Goal: Book appointment/travel/reservation

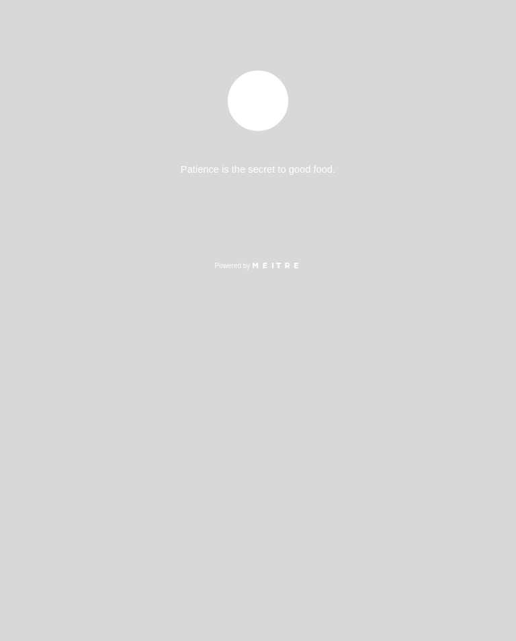
select select "es"
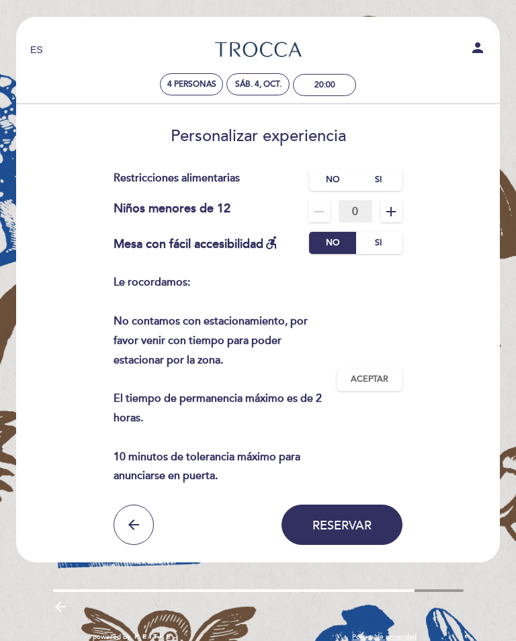
click at [379, 373] on span "Aceptar" at bounding box center [370, 379] width 38 height 12
click at [350, 526] on span "Reservar" at bounding box center [341, 524] width 59 height 15
click at [330, 172] on label "No" at bounding box center [332, 180] width 47 height 22
click at [357, 510] on button "Reservar" at bounding box center [341, 524] width 121 height 40
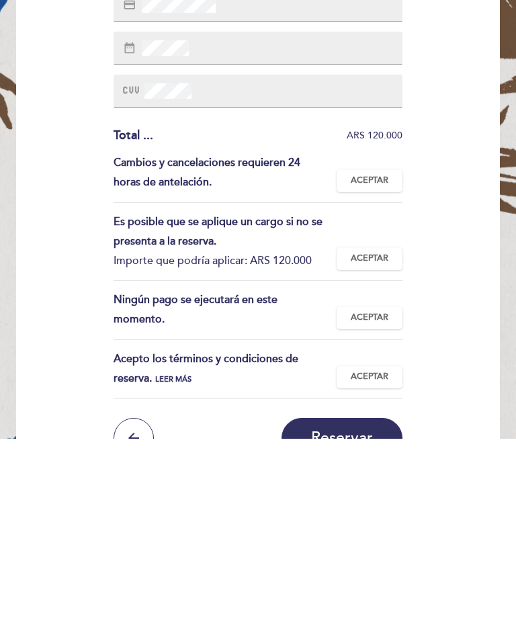
scroll to position [74, 0]
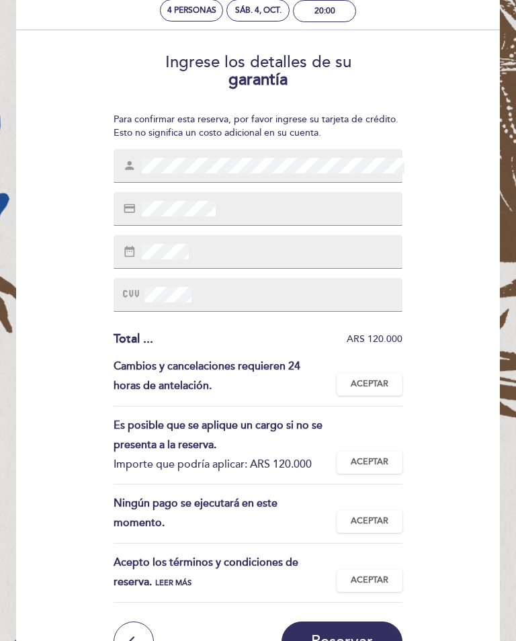
click at [250, 205] on div "credit_card" at bounding box center [257, 209] width 288 height 34
click at [246, 211] on div "credit_card" at bounding box center [257, 209] width 288 height 34
click at [238, 208] on div "credit_card" at bounding box center [257, 209] width 288 height 34
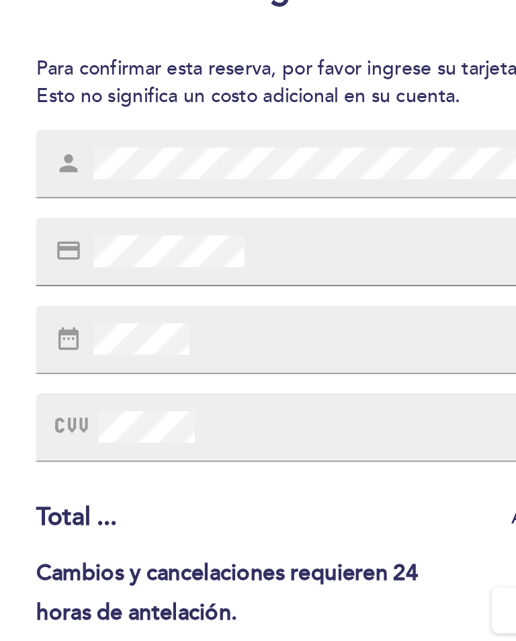
click at [139, 201] on span at bounding box center [177, 208] width 77 height 15
click at [136, 192] on div "credit_card" at bounding box center [257, 209] width 288 height 34
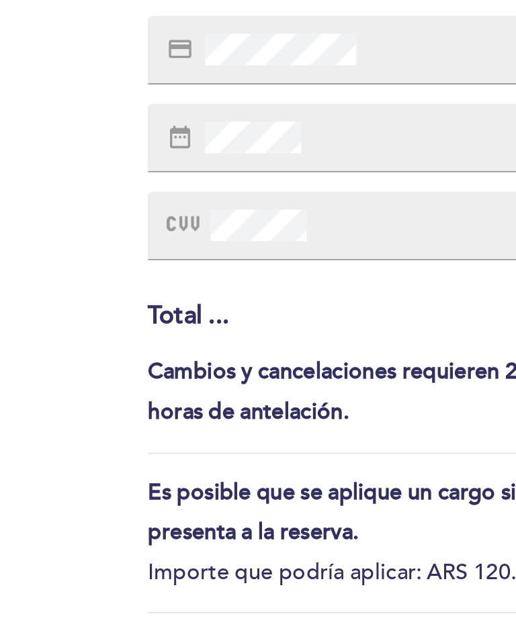
scroll to position [66, 0]
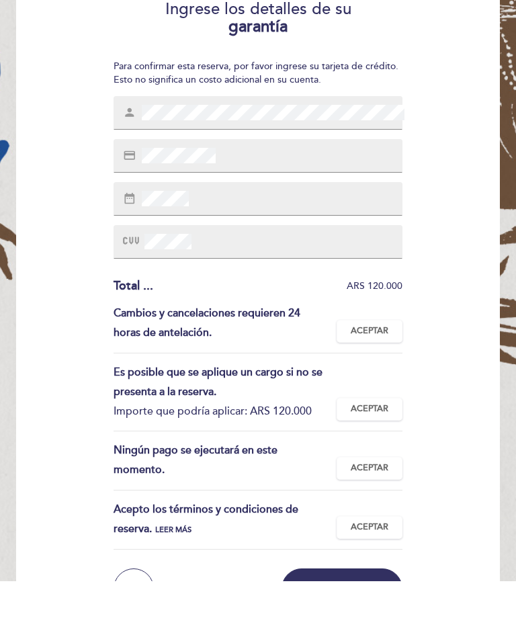
click at [373, 385] on span "Aceptar" at bounding box center [370, 391] width 38 height 12
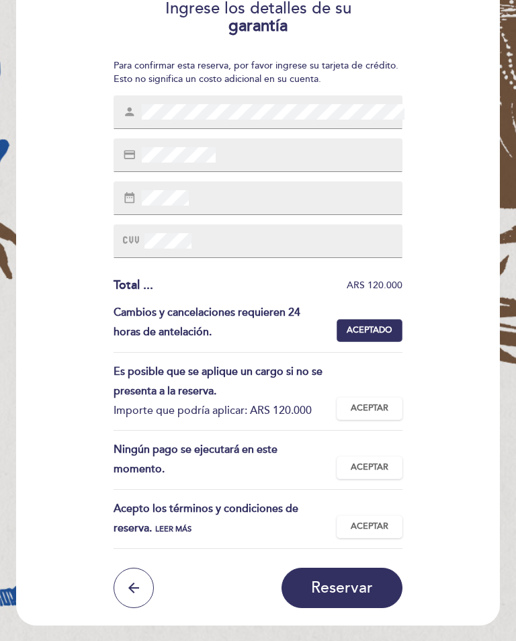
click at [375, 402] on span "Aceptar" at bounding box center [370, 408] width 38 height 12
click at [375, 463] on span "Aceptar" at bounding box center [370, 467] width 38 height 12
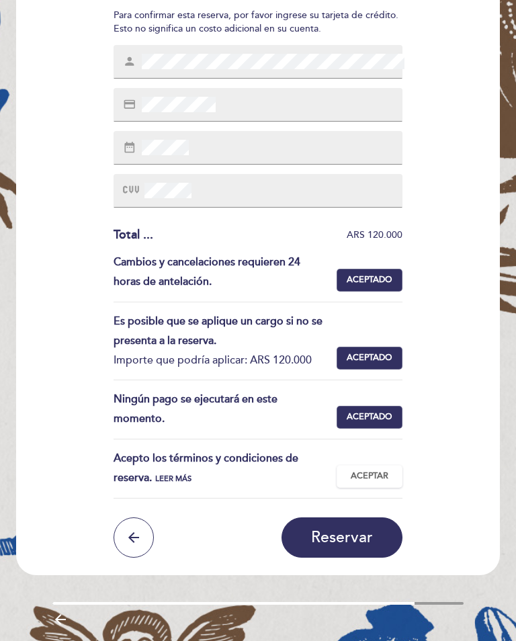
click at [183, 477] on span "Leer más" at bounding box center [173, 478] width 36 height 9
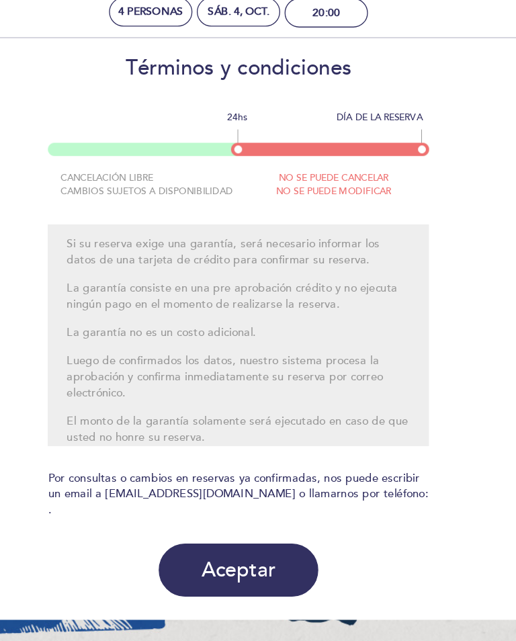
click at [199, 487] on button "Aceptar" at bounding box center [257, 507] width 121 height 40
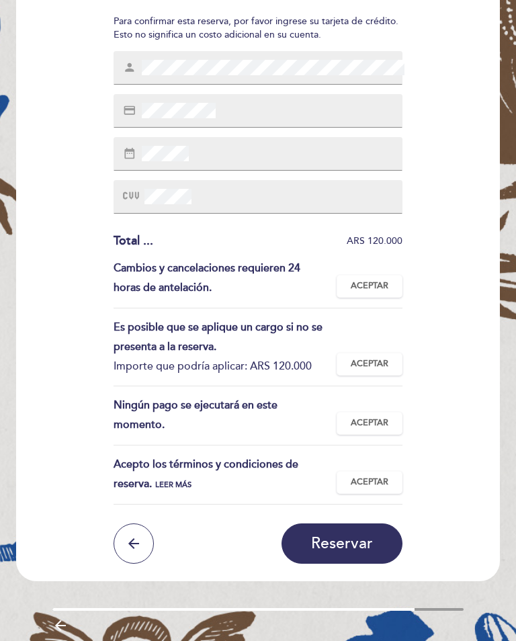
scroll to position [178, 0]
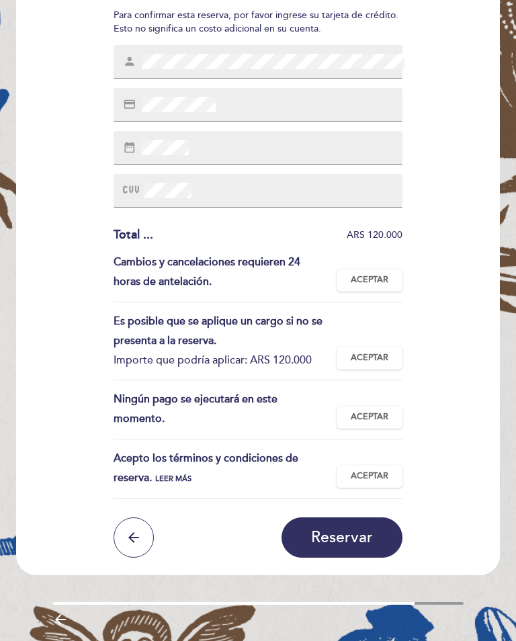
click at [336, 536] on span "Reservar" at bounding box center [342, 537] width 62 height 19
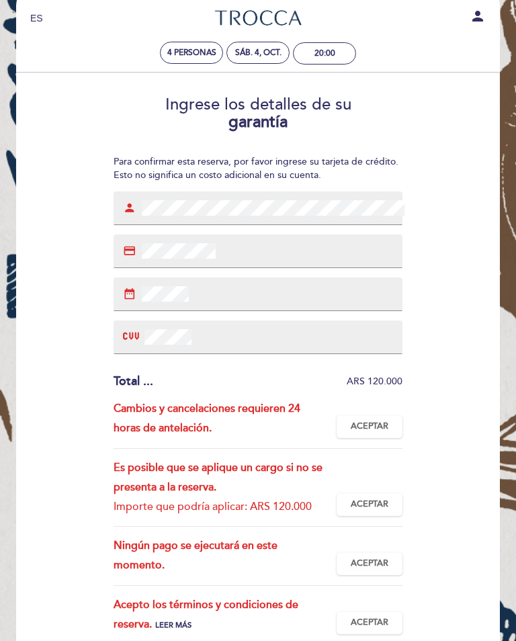
scroll to position [0, 0]
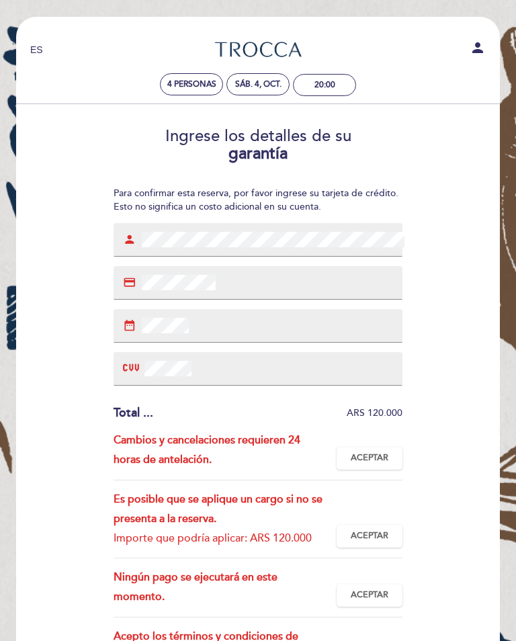
click at [242, 279] on div "credit_card" at bounding box center [257, 283] width 288 height 34
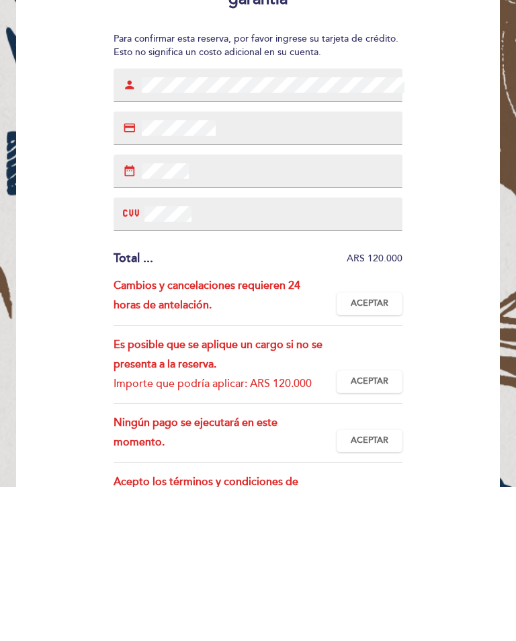
click at [367, 452] on span "Aceptar" at bounding box center [370, 458] width 38 height 12
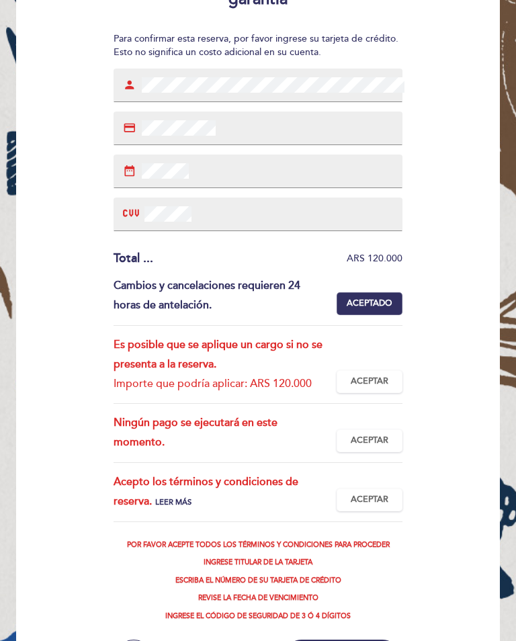
click at [377, 375] on span "Aceptar" at bounding box center [370, 381] width 38 height 12
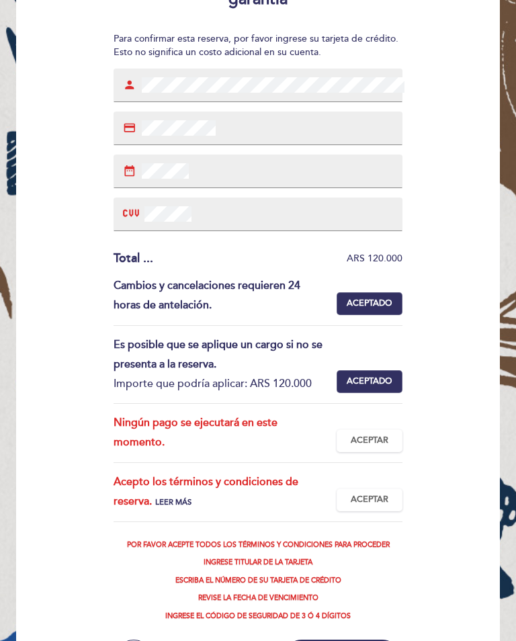
click at [373, 434] on span "Aceptar" at bounding box center [370, 440] width 38 height 12
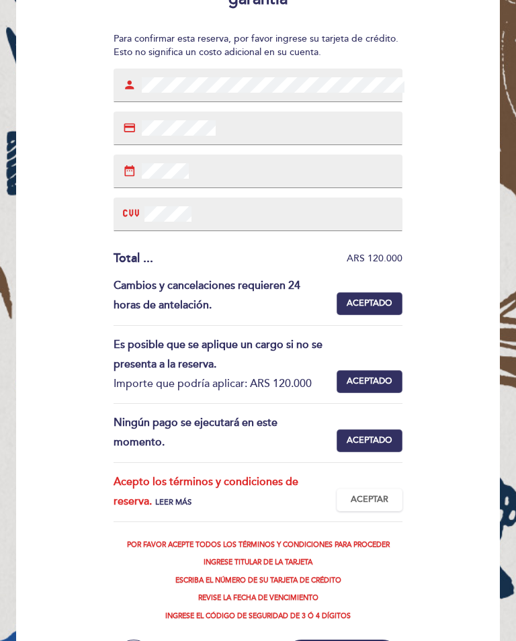
click at [369, 494] on span "Aceptar" at bounding box center [370, 500] width 38 height 12
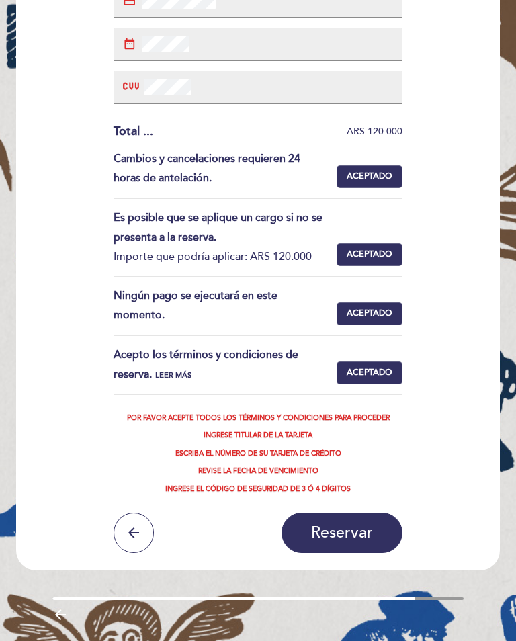
scroll to position [283, 0]
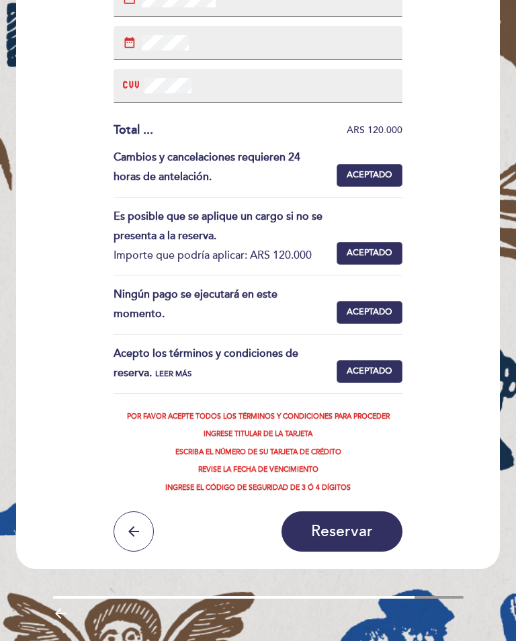
click at [351, 531] on span "Reservar" at bounding box center [342, 531] width 62 height 19
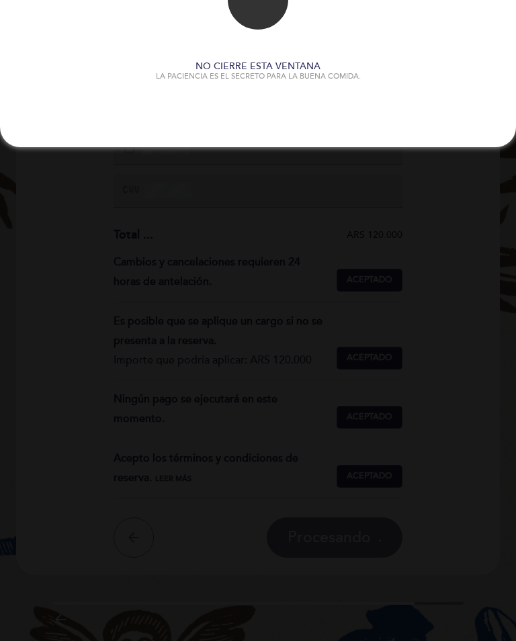
scroll to position [0, 0]
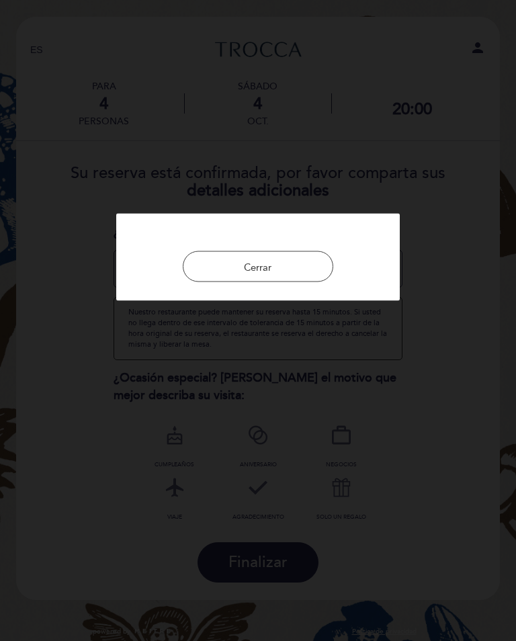
click at [290, 267] on button "Cerrar" at bounding box center [258, 266] width 150 height 30
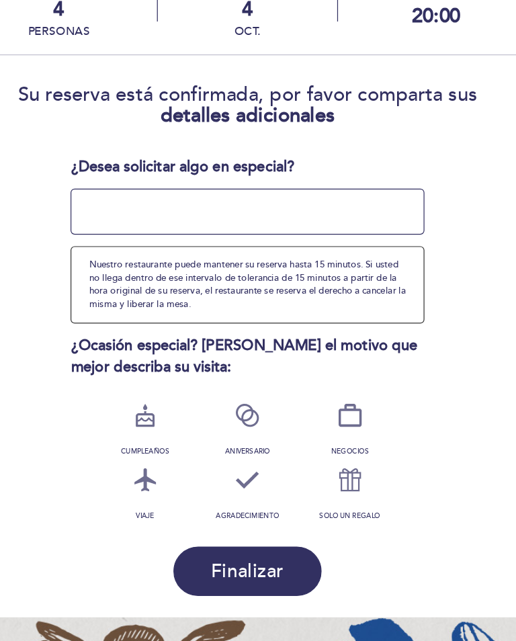
scroll to position [3, 0]
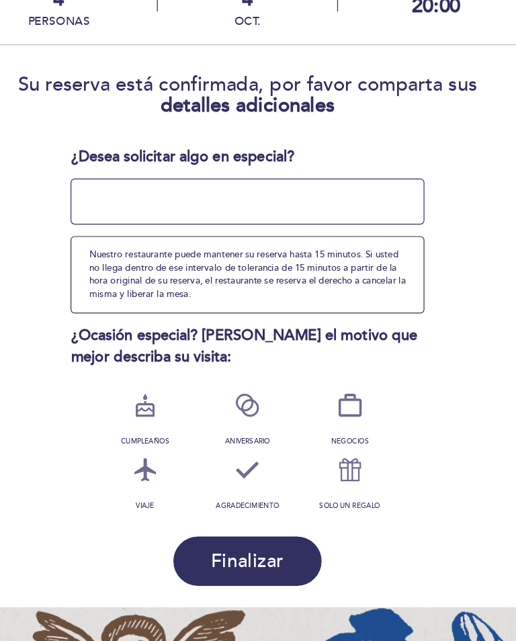
click at [240, 468] on icon at bounding box center [257, 485] width 35 height 35
click at [240, 539] on button "Finalizar" at bounding box center [257, 559] width 121 height 40
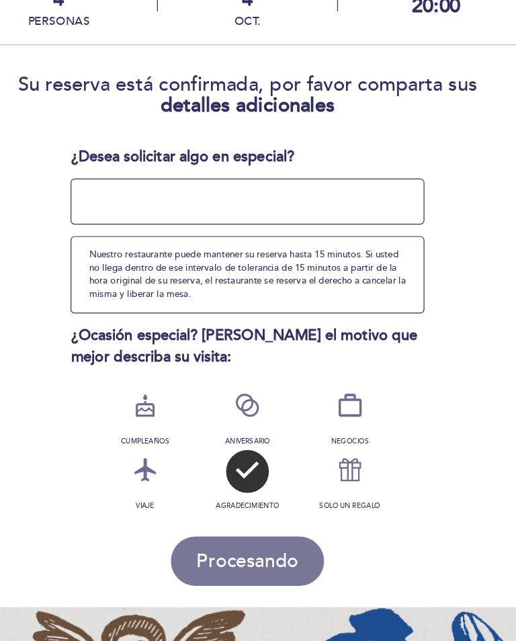
scroll to position [0, 0]
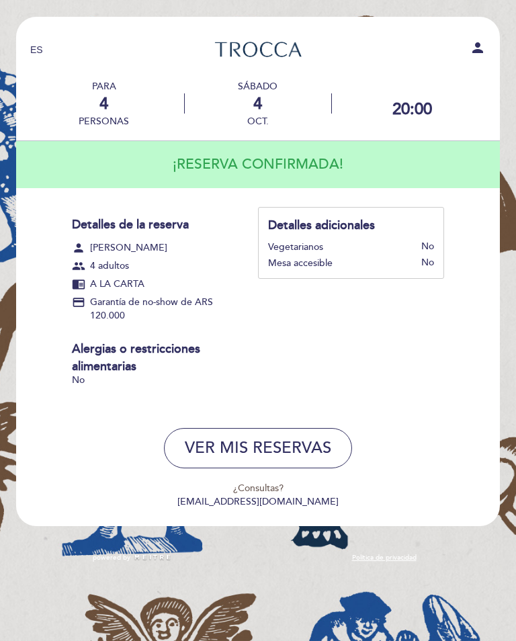
click at [473, 50] on icon "person" at bounding box center [477, 48] width 16 height 16
select select "es"
